Goal: Find specific fact: Find contact information

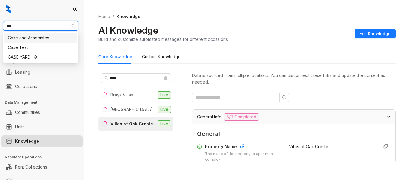
scroll to position [78, 0]
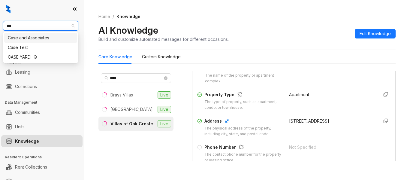
click at [43, 36] on div "Case and Associates" at bounding box center [41, 37] width 66 height 7
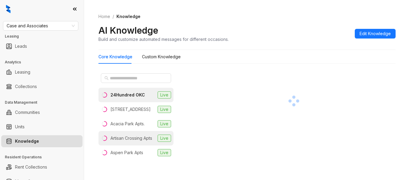
click at [133, 136] on div "Artisan Crossing Apts" at bounding box center [131, 138] width 42 height 7
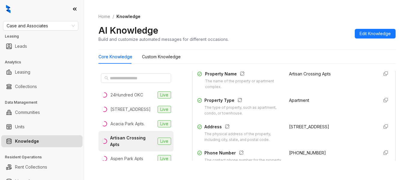
scroll to position [78, 0]
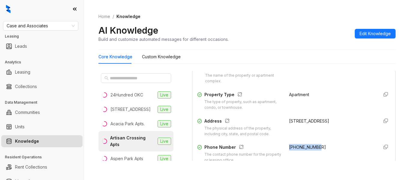
drag, startPoint x: 281, startPoint y: 145, endPoint x: 314, endPoint y: 147, distance: 33.3
click at [314, 147] on div "Phone Number The contact phone number for the property or leasing office. [PHON…" at bounding box center [293, 153] width 193 height 19
copy span "[PHONE_NUMBER]"
